Goal: Information Seeking & Learning: Compare options

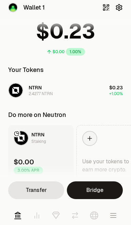
scroll to position [42, 0]
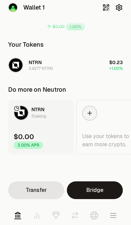
click at [39, 216] on icon at bounding box center [37, 215] width 4 height 5
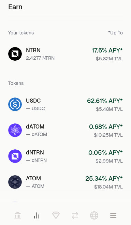
click at [72, 183] on link "ATOM — ATOM 25.34 % APY* $18.04M TVL" at bounding box center [66, 182] width 126 height 25
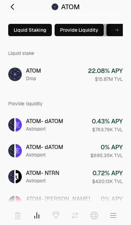
click at [118, 32] on icon at bounding box center [116, 29] width 5 height 5
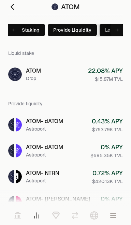
scroll to position [0, 10]
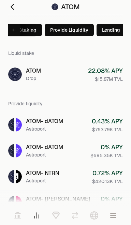
click at [115, 33] on button "Lending" at bounding box center [111, 30] width 29 height 12
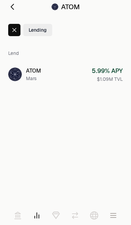
scroll to position [0, 0]
click at [74, 76] on link "ATOM Mars 5.99 % APY $1.09M TVL" at bounding box center [66, 74] width 126 height 25
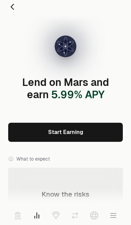
click at [15, 12] on link at bounding box center [15, 7] width 14 height 14
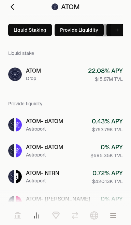
click at [12, 13] on link at bounding box center [15, 7] width 14 height 14
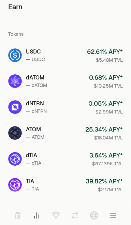
scroll to position [50, 0]
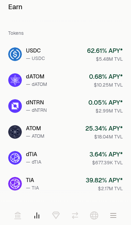
click at [66, 186] on link "TIA — TIA 39.82 % APY* $2.17M TVL" at bounding box center [66, 184] width 126 height 25
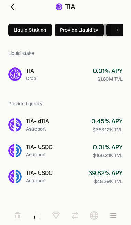
click at [116, 29] on icon at bounding box center [116, 29] width 5 height 5
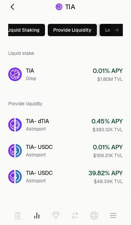
scroll to position [0, 10]
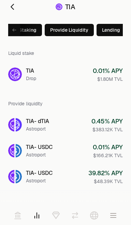
click at [115, 32] on button "Lending" at bounding box center [111, 30] width 29 height 12
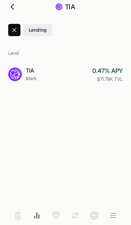
scroll to position [0, 0]
click at [89, 79] on link "TIA Mars 0.47 % APY $71.78K TVL" at bounding box center [66, 74] width 126 height 25
